Goal: Transaction & Acquisition: Purchase product/service

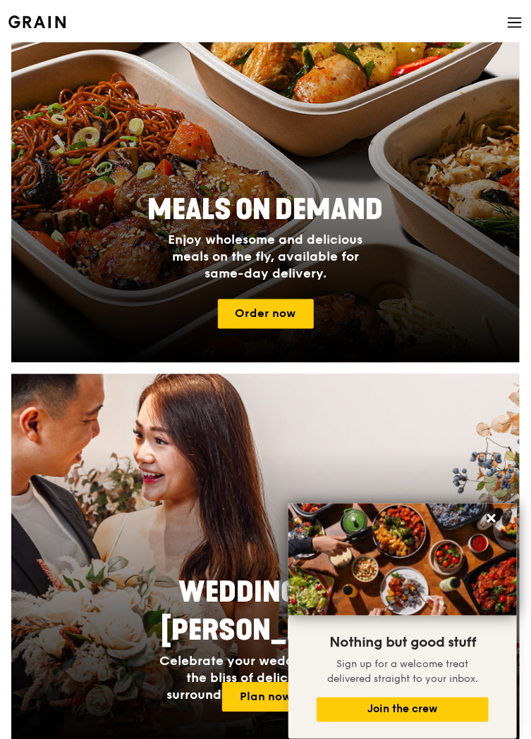
scroll to position [415, 0]
click at [292, 318] on link "Order now" at bounding box center [266, 314] width 96 height 30
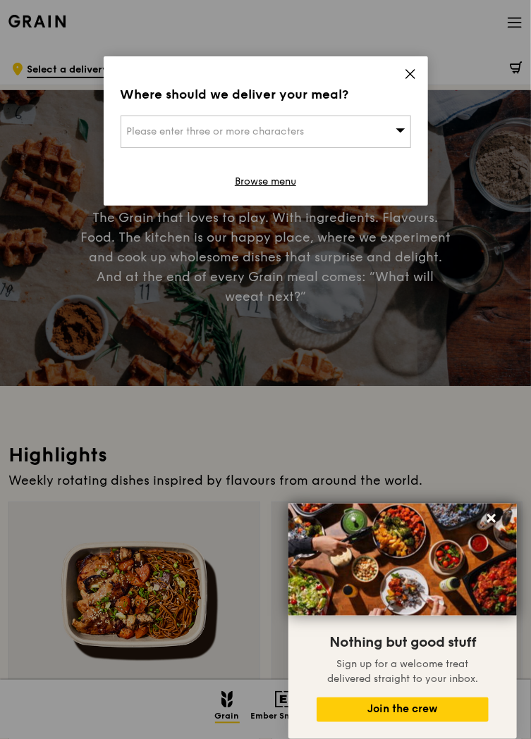
click at [390, 71] on div "Where should we deliver your meal? Please enter three or more characters Browse…" at bounding box center [266, 130] width 324 height 149
click at [406, 74] on icon at bounding box center [410, 74] width 13 height 13
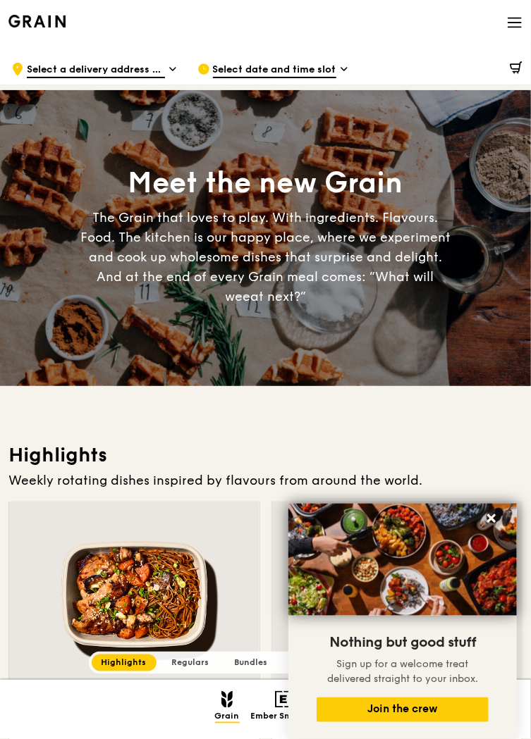
click at [318, 63] on span "Select date and time slot" at bounding box center [274, 71] width 123 height 16
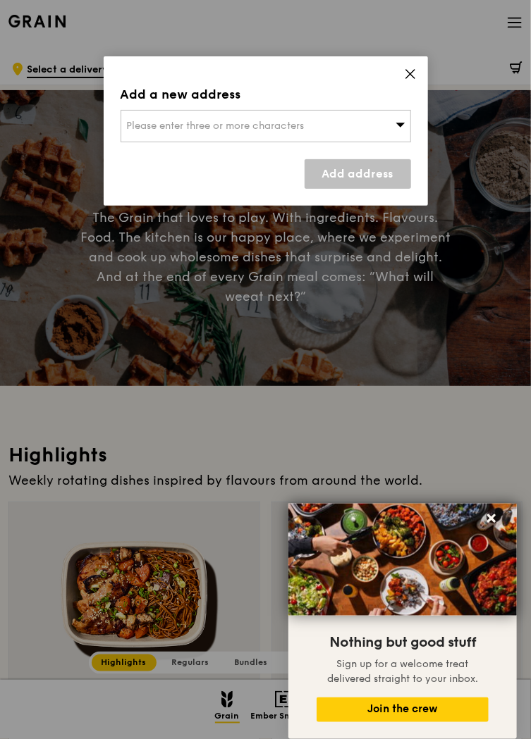
click at [412, 68] on icon at bounding box center [410, 74] width 13 height 13
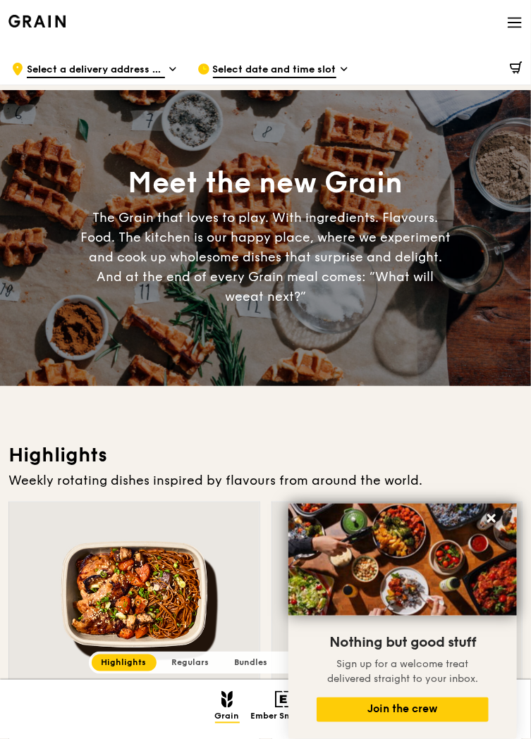
click at [514, 23] on icon at bounding box center [514, 23] width 13 height 0
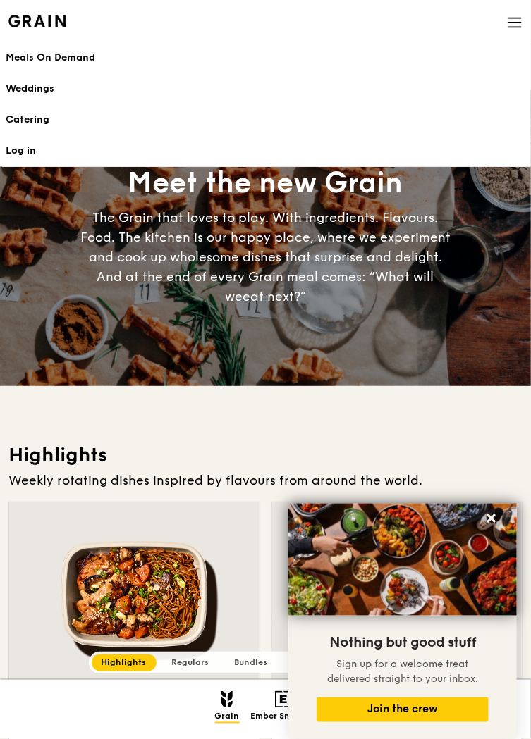
click at [11, 471] on div "Weekly rotating dishes inspired by flavours from around the world." at bounding box center [265, 481] width 514 height 20
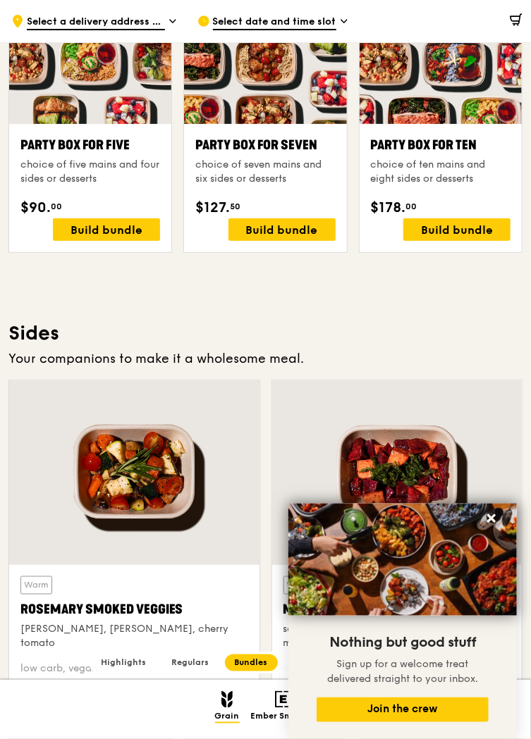
scroll to position [2627, 0]
